Goal: Transaction & Acquisition: Download file/media

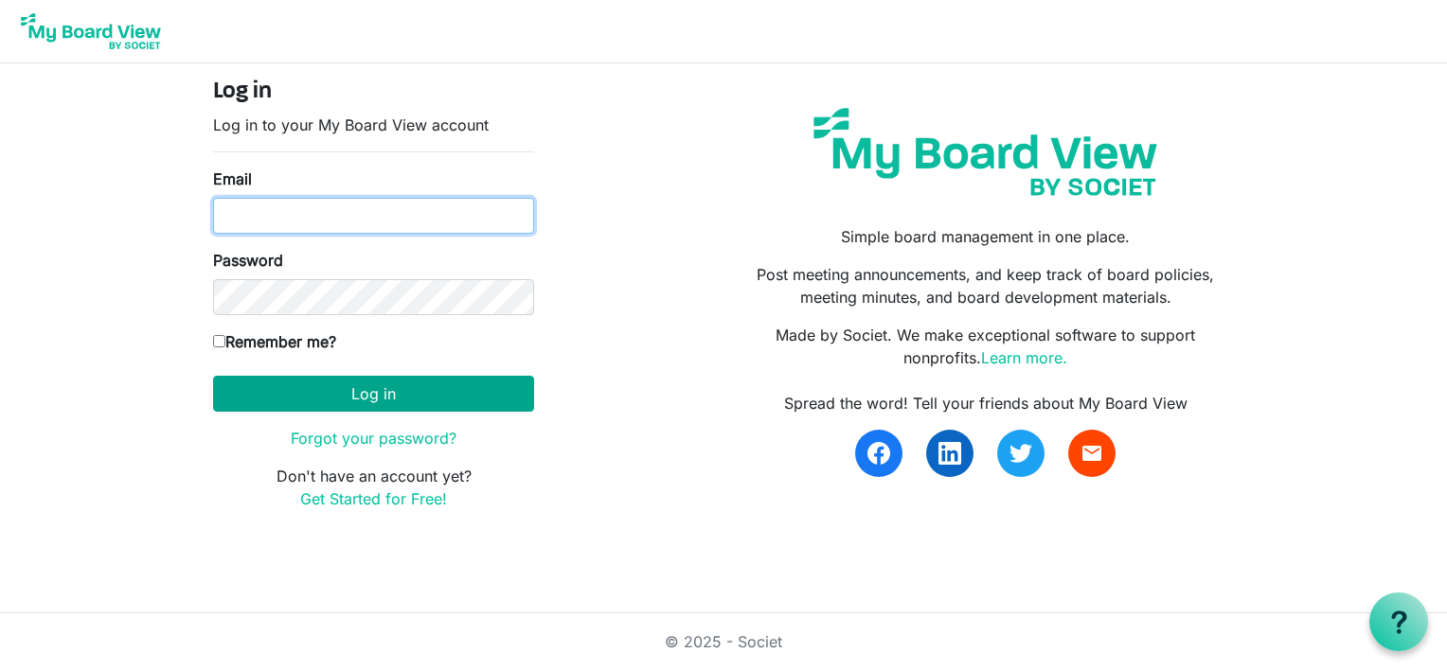
type input "danazemluk@gmail.com"
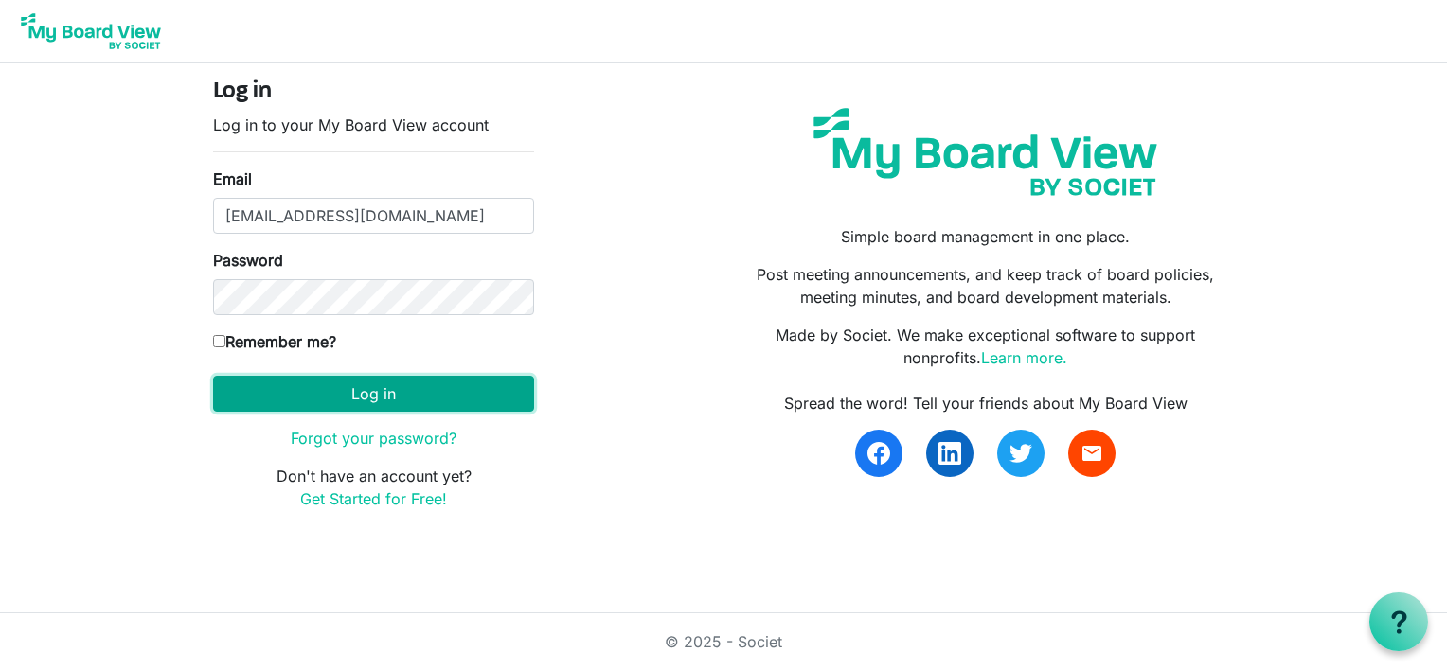
click at [329, 401] on button "Log in" at bounding box center [373, 394] width 321 height 36
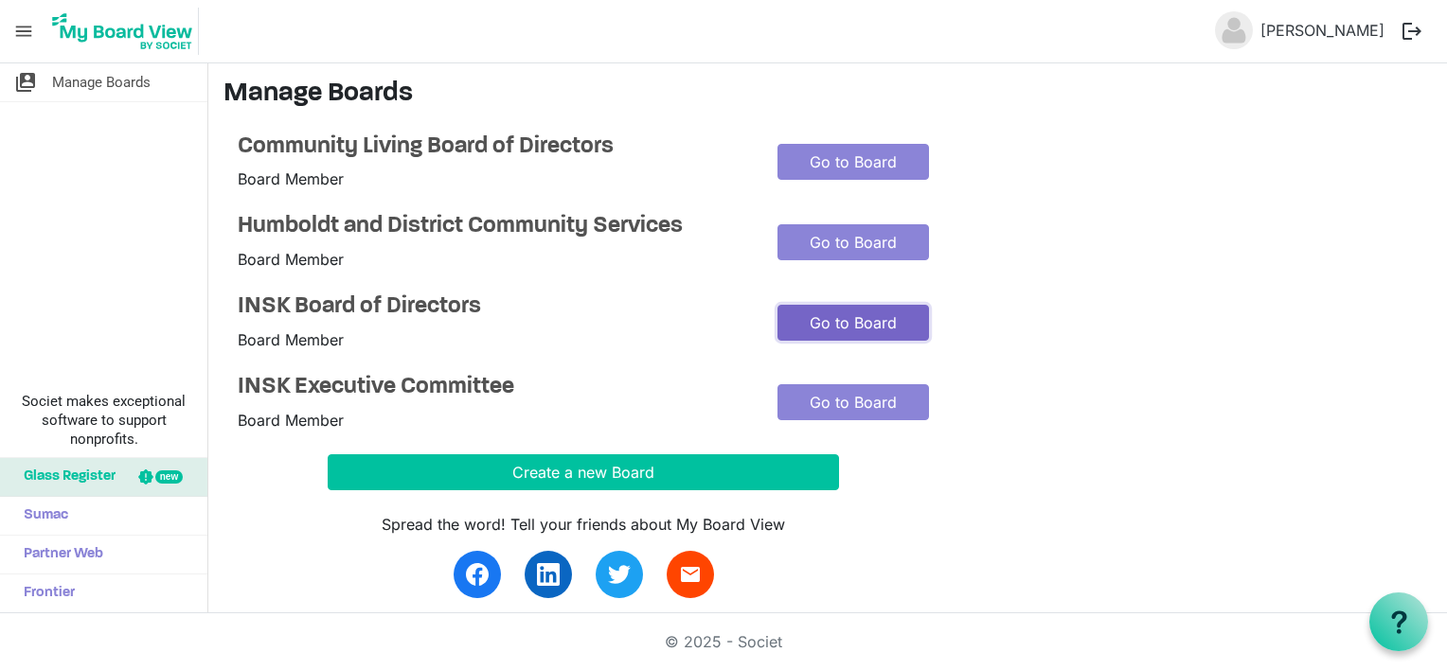
click at [811, 312] on link "Go to Board" at bounding box center [853, 323] width 152 height 36
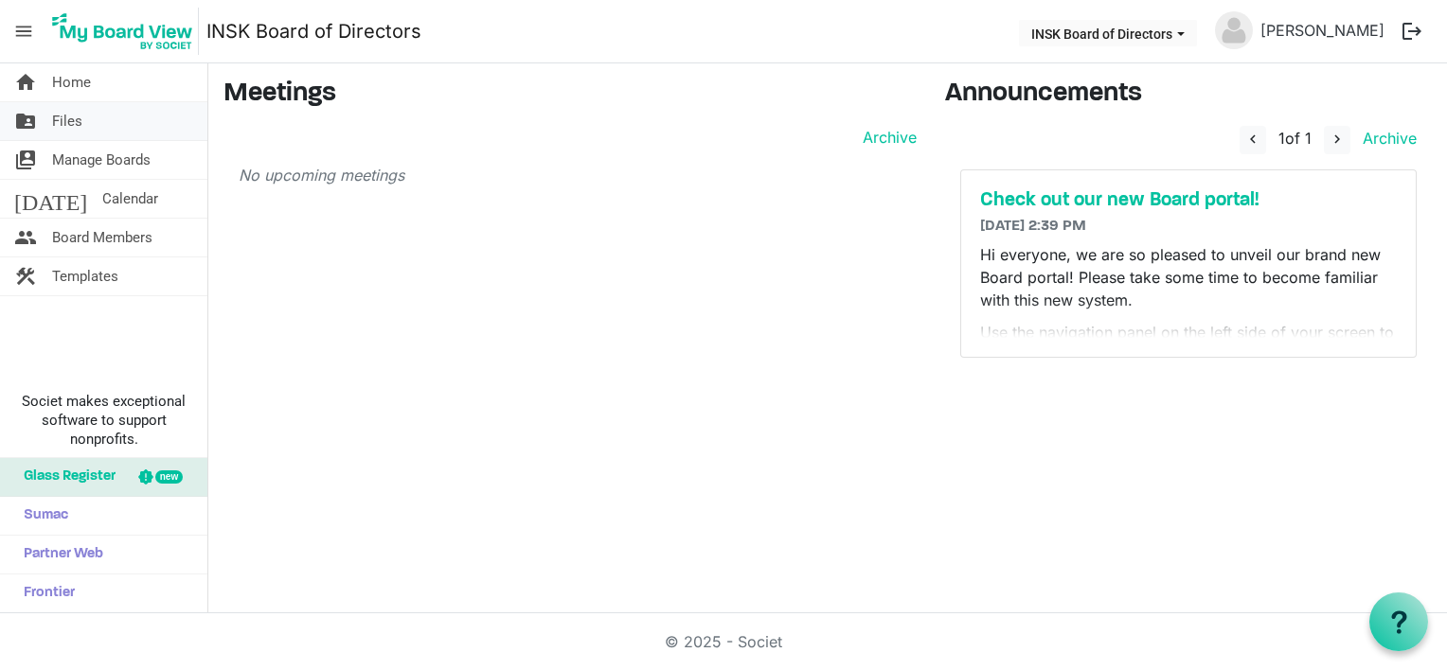
click at [87, 117] on link "folder_shared Files" at bounding box center [103, 121] width 207 height 38
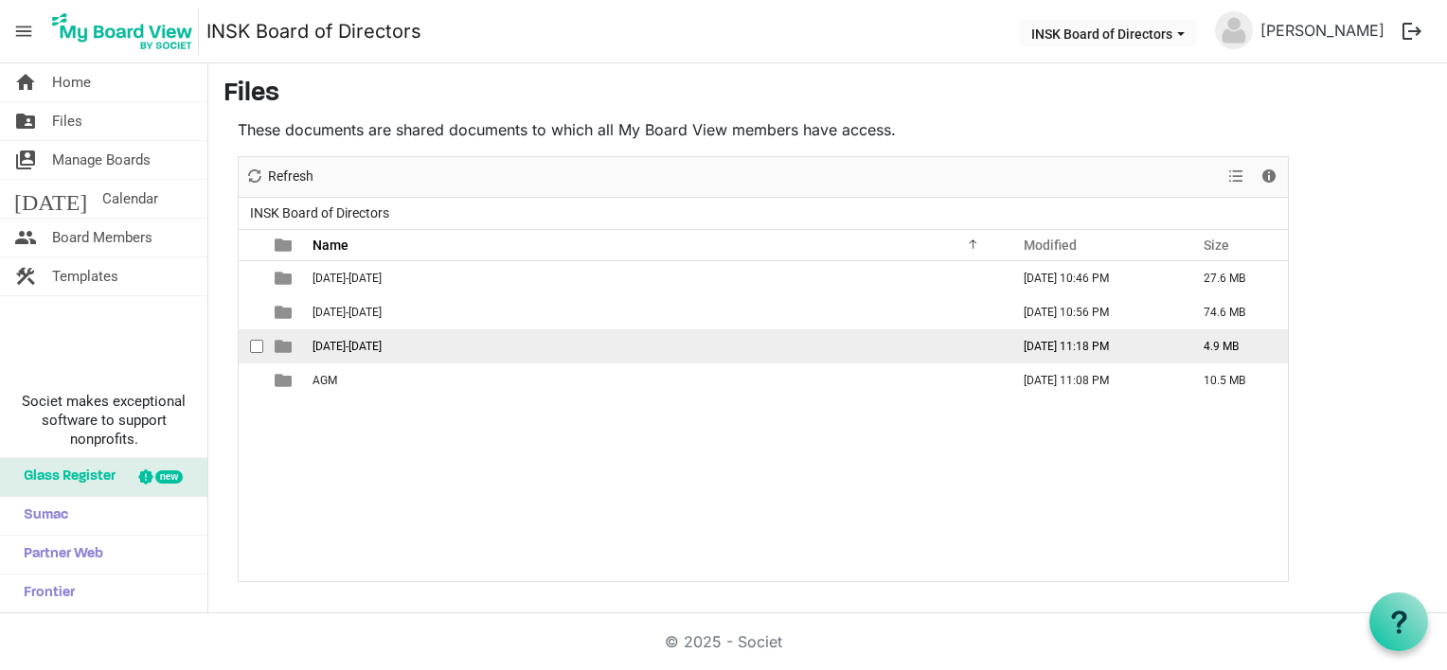
click at [346, 340] on span "2025-2026" at bounding box center [346, 346] width 69 height 13
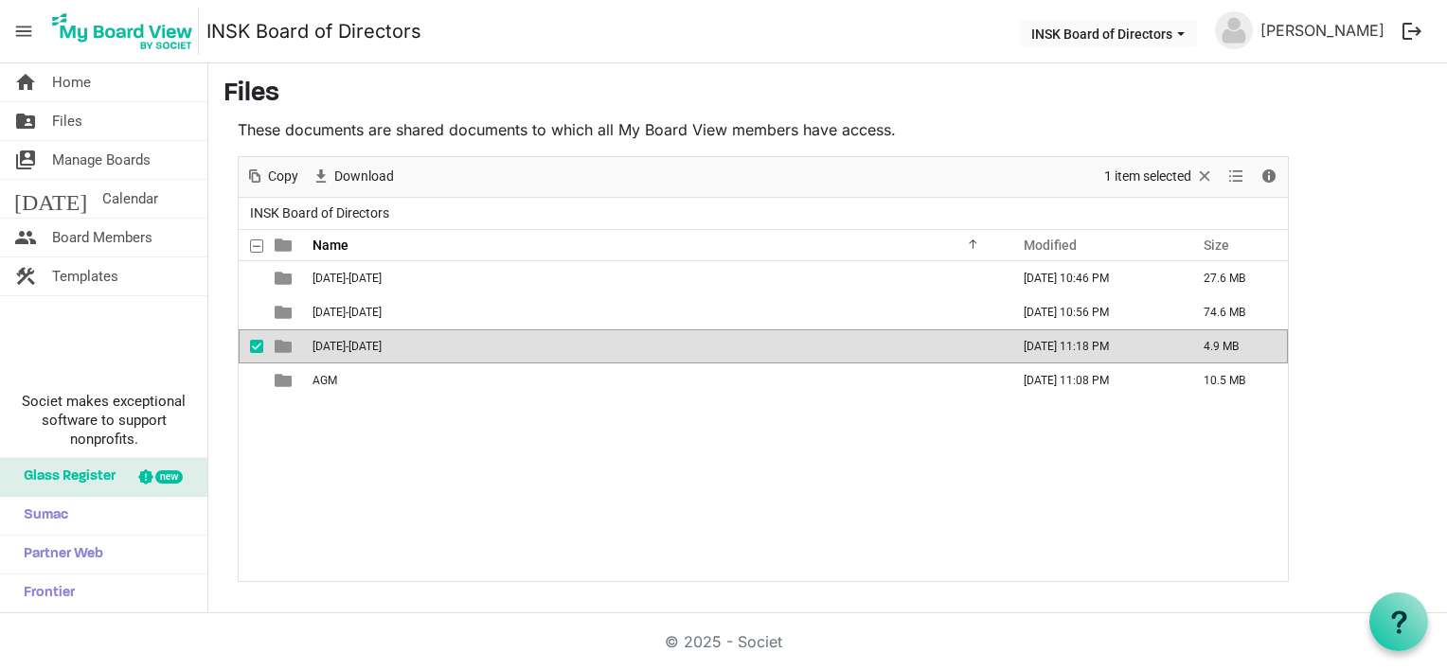
click at [345, 340] on span "2025-2026" at bounding box center [346, 346] width 69 height 13
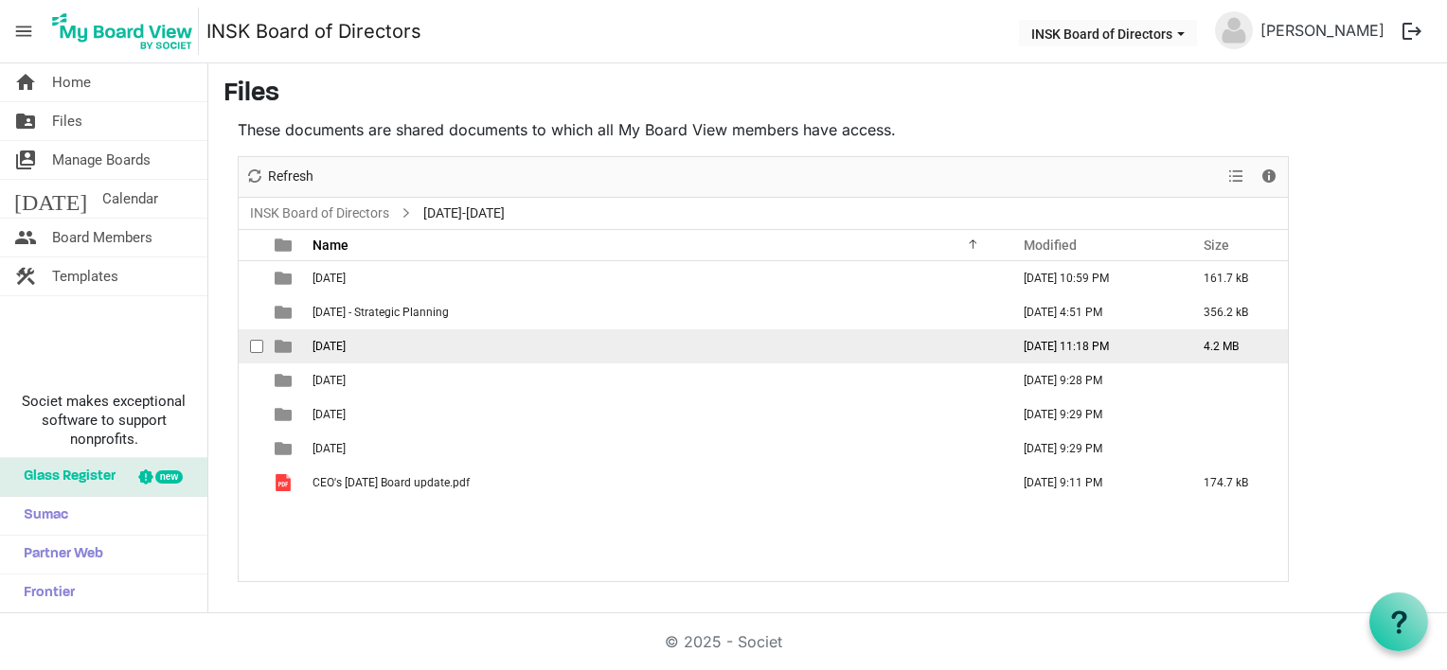
click at [345, 340] on span "2025-09-21" at bounding box center [328, 346] width 33 height 13
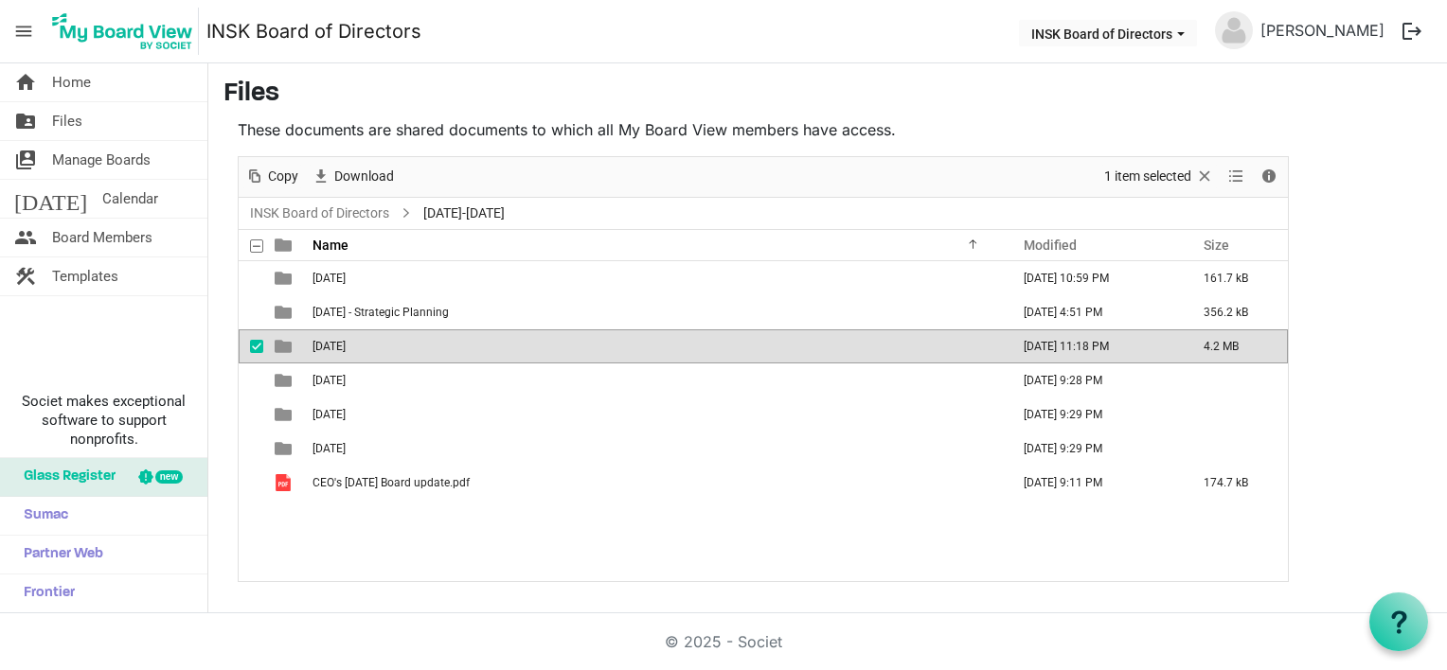
click at [345, 340] on span "2025-09-21" at bounding box center [328, 346] width 33 height 13
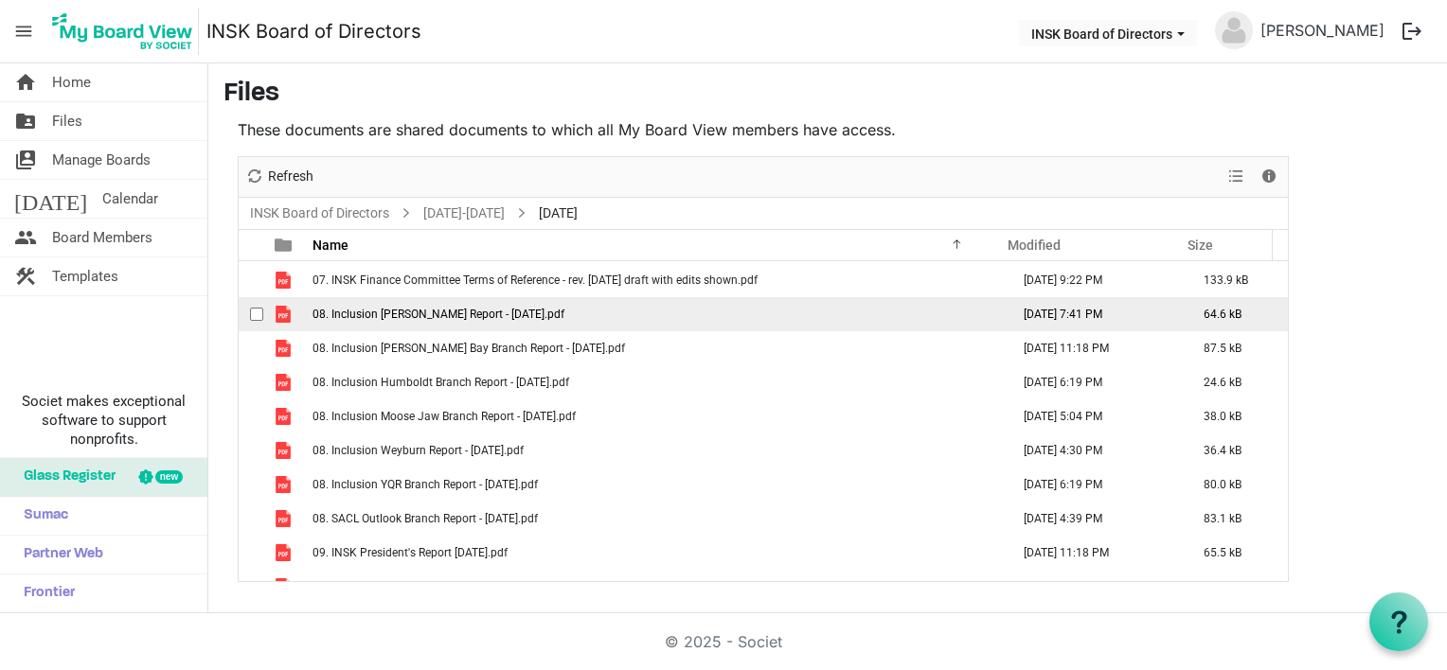
scroll to position [259, 0]
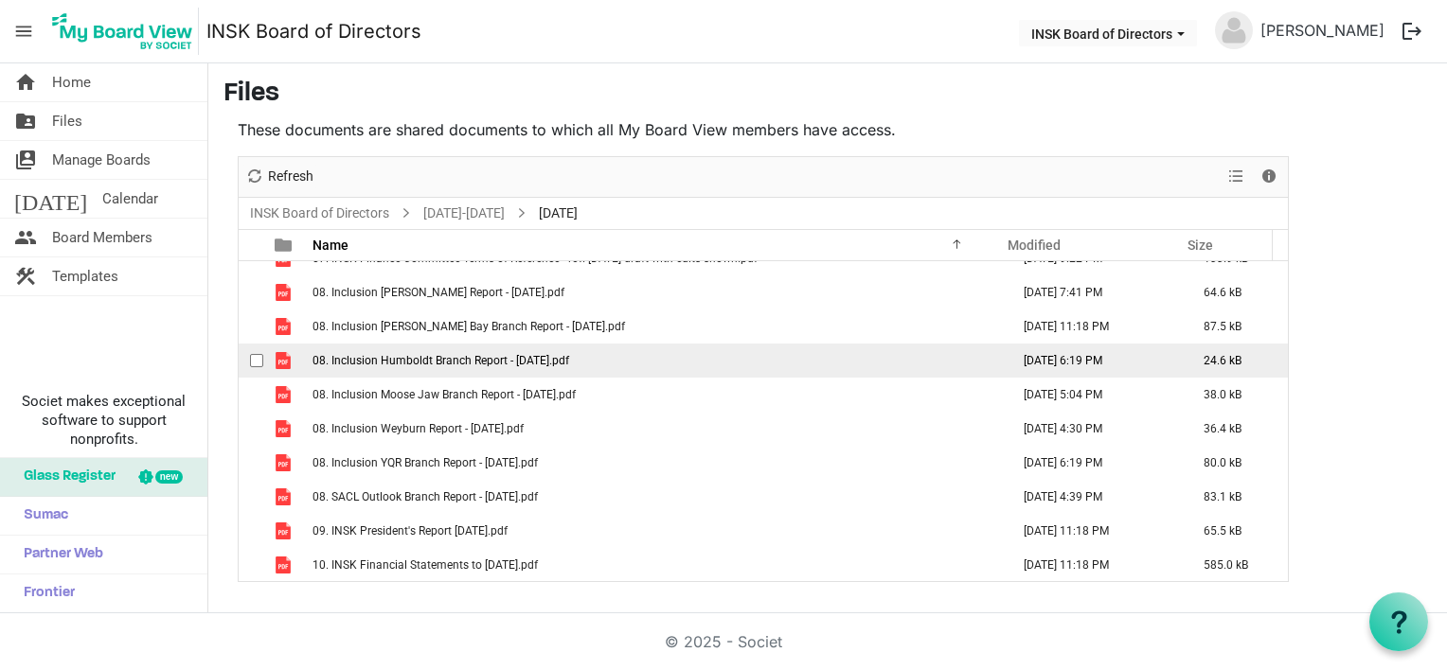
click at [445, 354] on span "08. Inclusion Humboldt Branch Report - September 2025.pdf" at bounding box center [440, 360] width 257 height 13
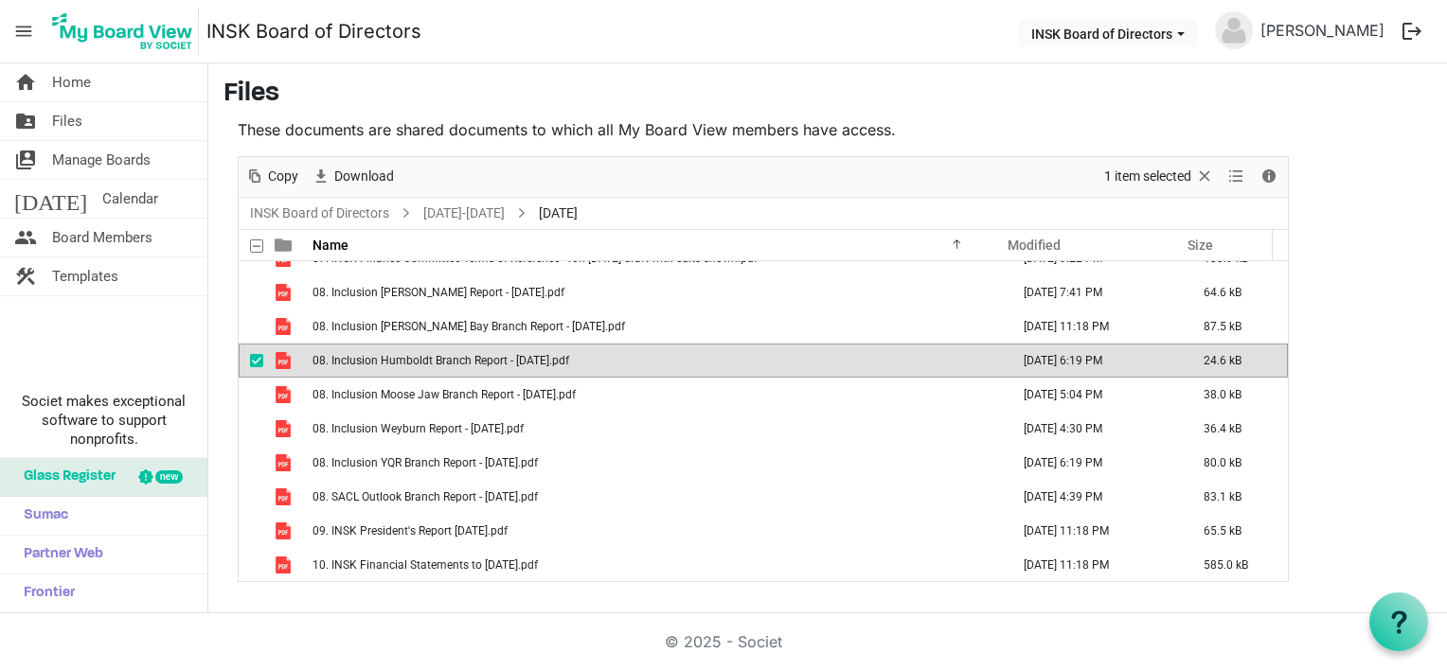
click at [445, 354] on span "08. Inclusion Humboldt Branch Report - September 2025.pdf" at bounding box center [440, 360] width 257 height 13
click at [437, 360] on span "08. Inclusion Humboldt Branch Report - September 2025.pdf" at bounding box center [440, 360] width 257 height 13
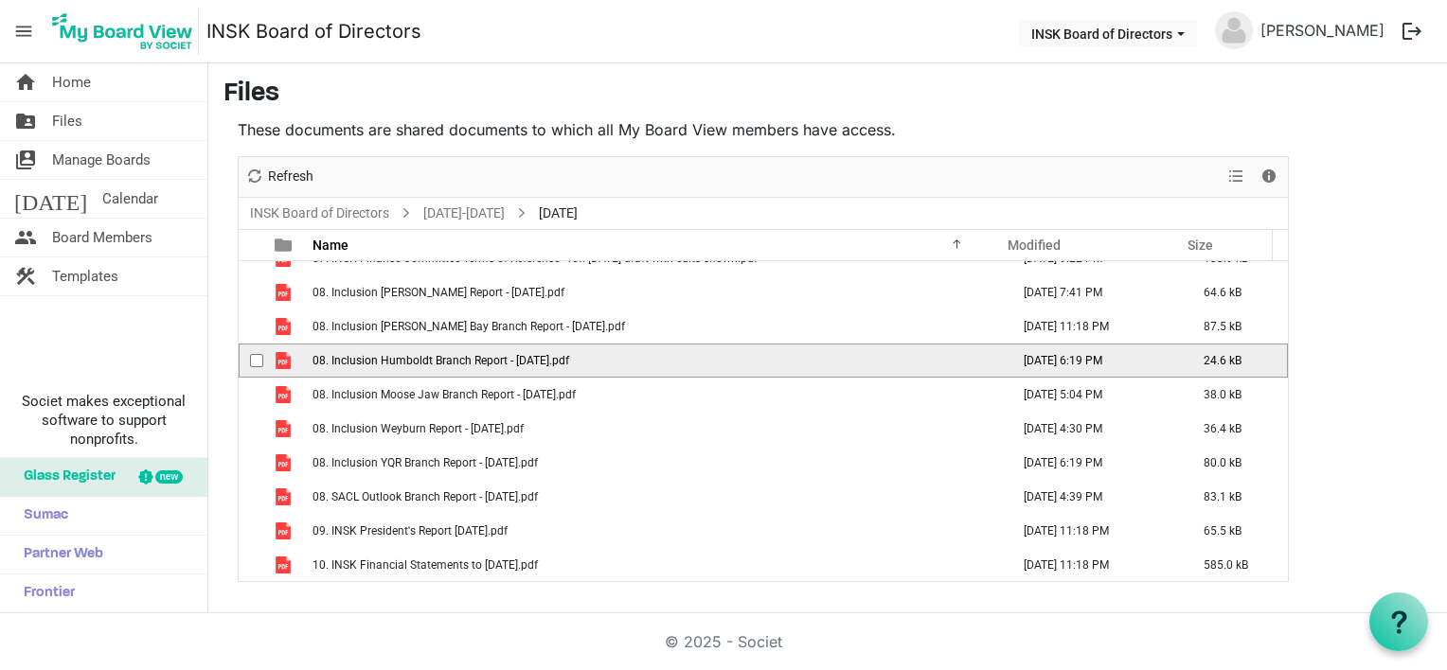
click at [437, 360] on span "08. Inclusion Humboldt Branch Report - September 2025.pdf" at bounding box center [440, 360] width 257 height 13
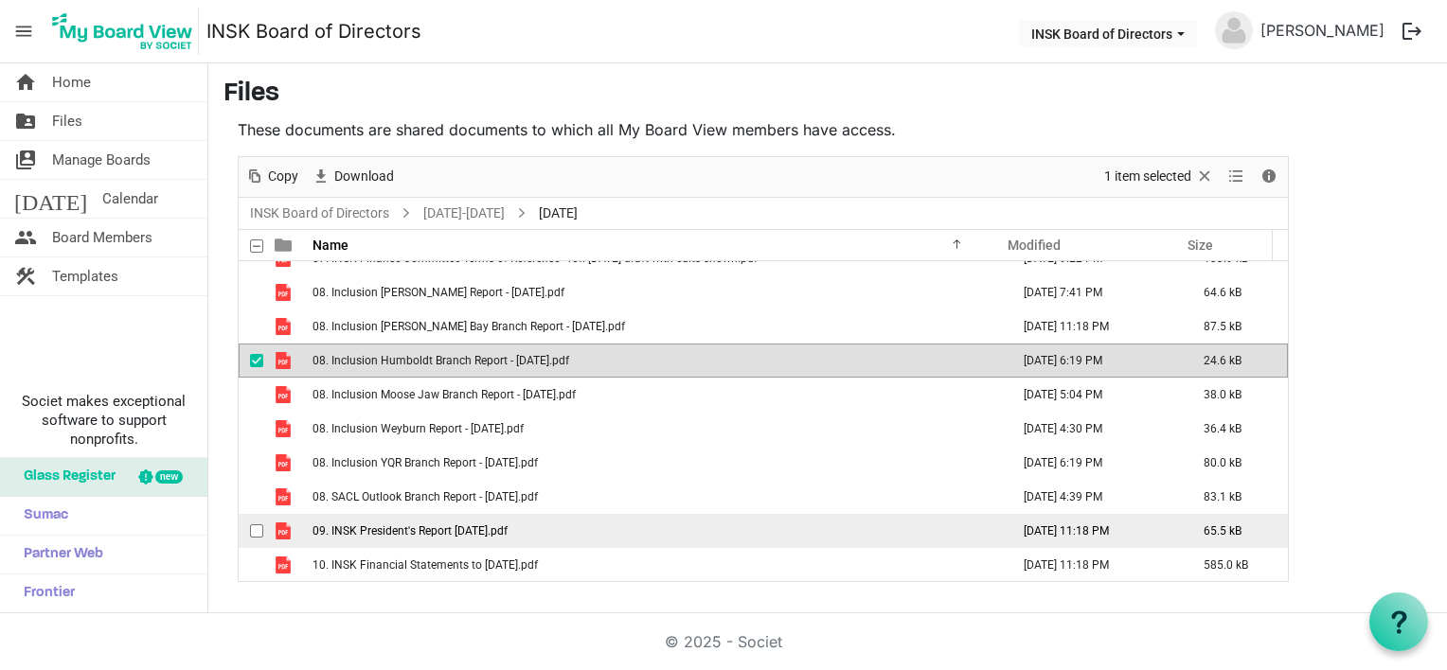
click at [416, 525] on span "09. INSK President's Report Sept 25.pdf" at bounding box center [409, 531] width 195 height 13
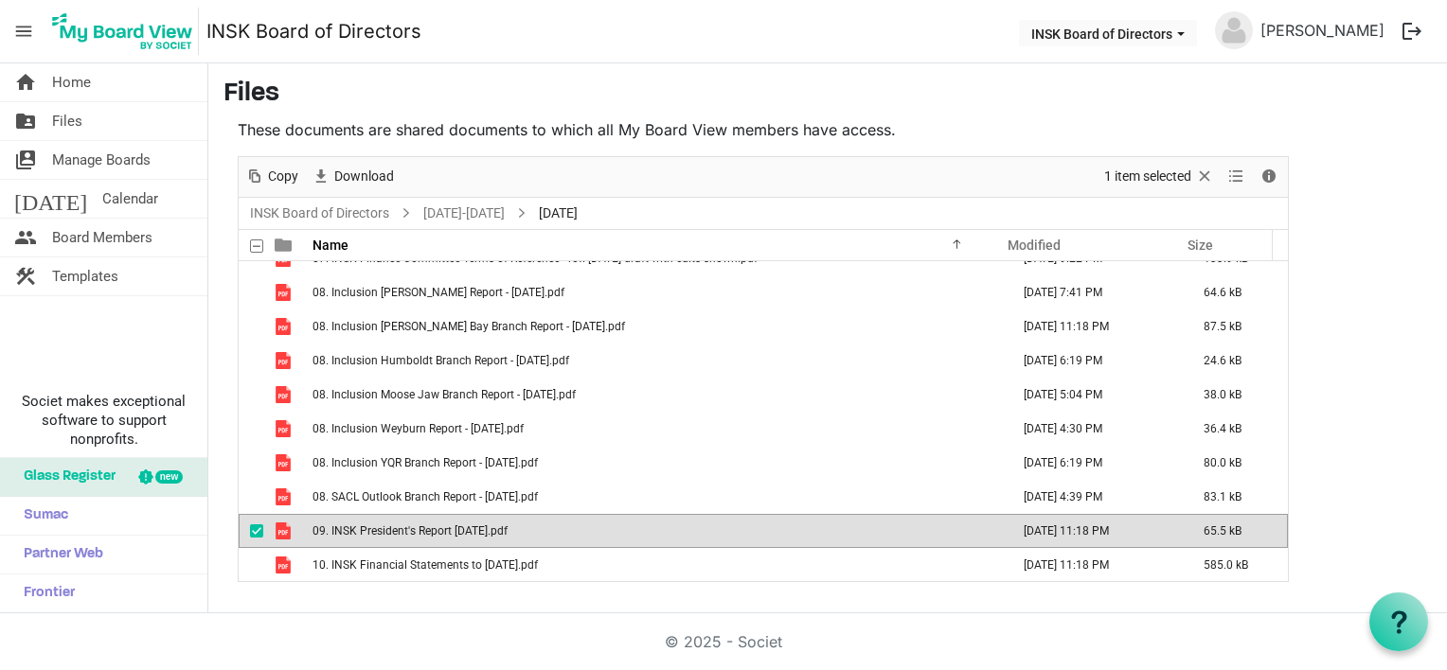
click at [416, 525] on span "09. INSK President's Report Sept 25.pdf" at bounding box center [409, 531] width 195 height 13
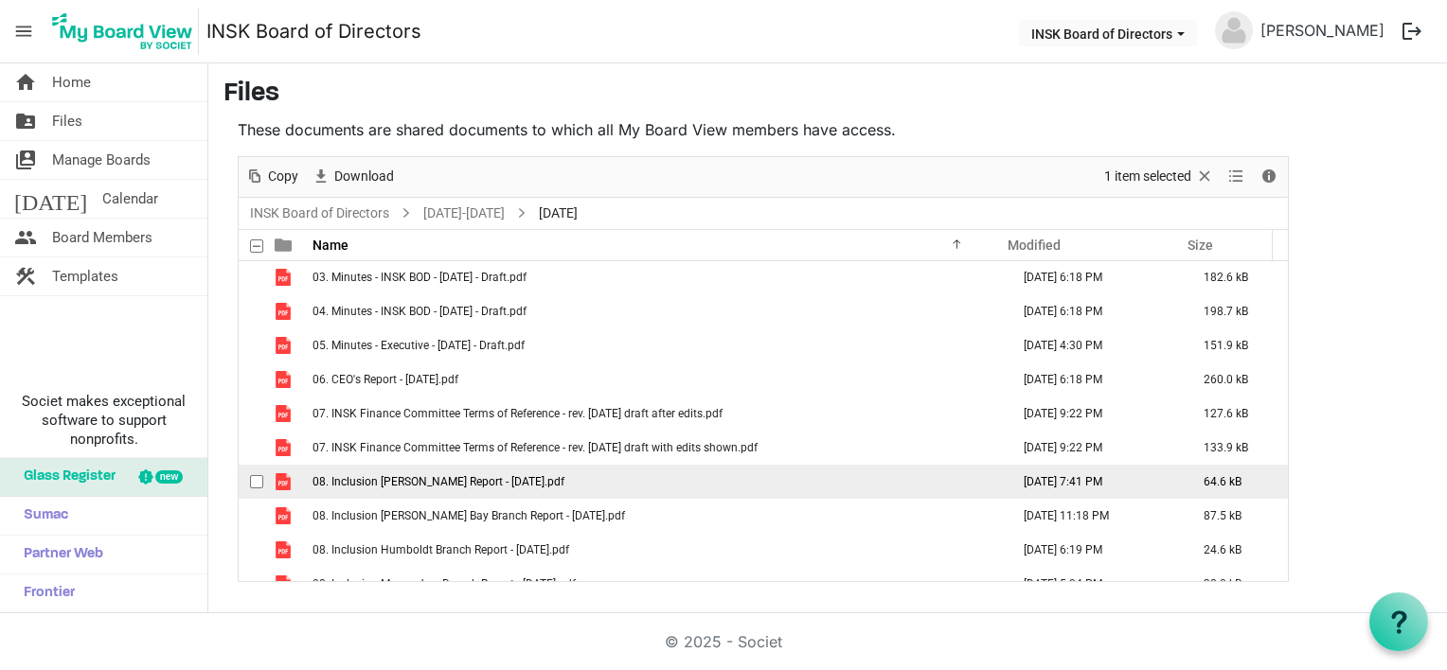
scroll to position [0, 0]
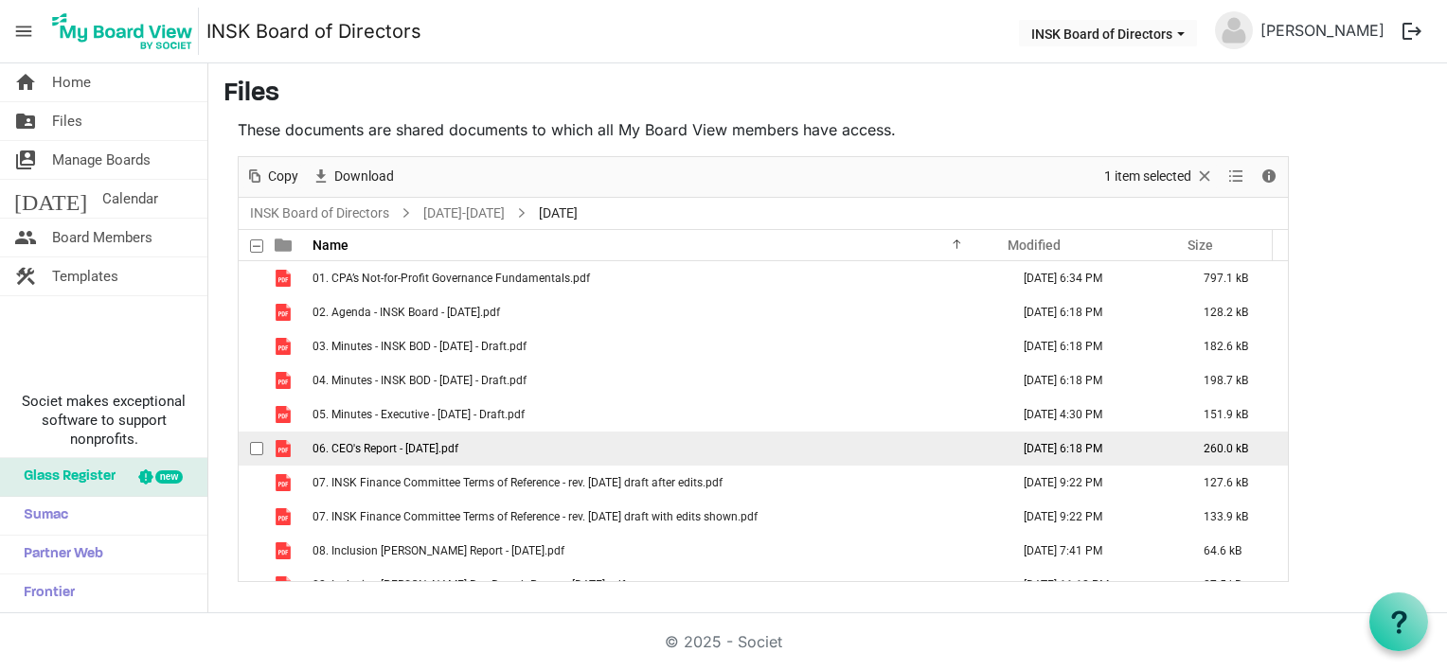
click at [394, 442] on span "06. CEO's Report - 21 Sept 2025.pdf" at bounding box center [385, 448] width 146 height 13
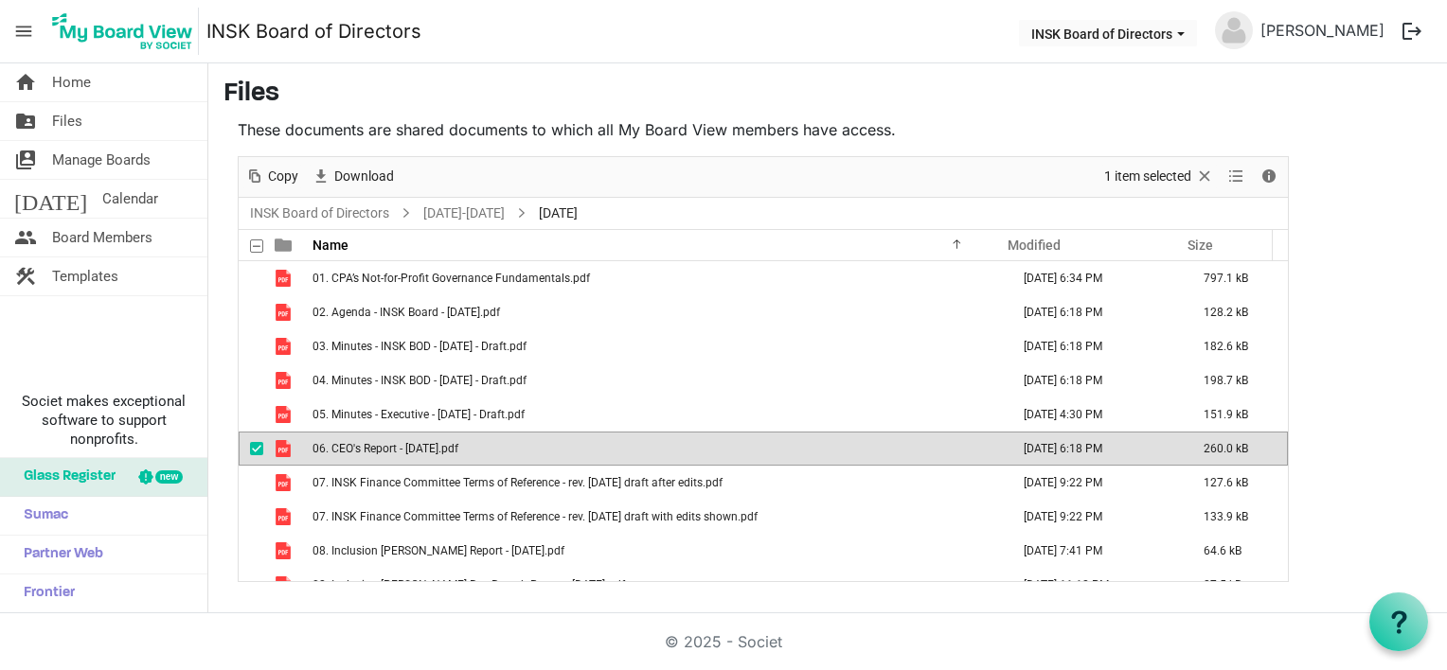
click at [394, 442] on span "06. CEO's Report - 21 Sept 2025.pdf" at bounding box center [385, 448] width 146 height 13
click at [483, 94] on h3 "Files" at bounding box center [827, 95] width 1208 height 32
